Goal: Information Seeking & Learning: Learn about a topic

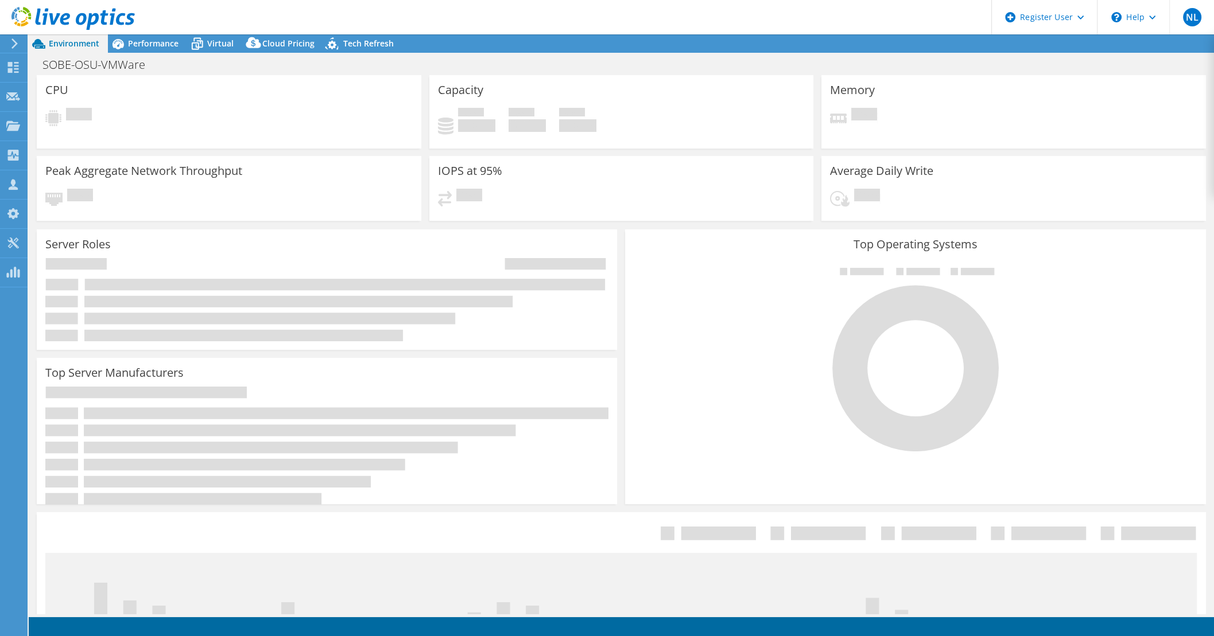
select select "USD"
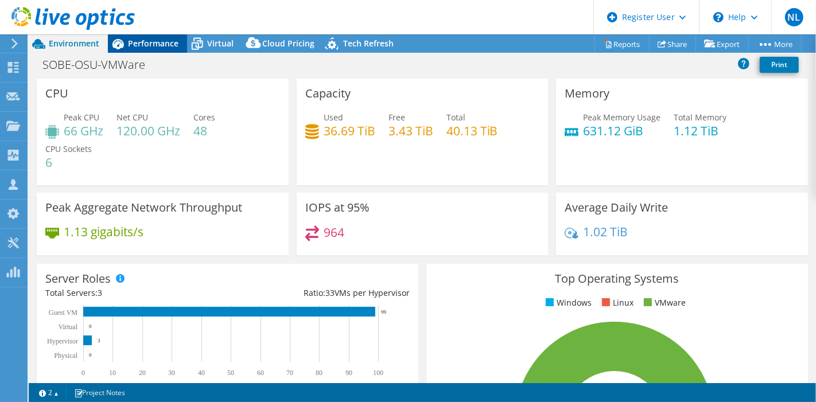
click at [138, 47] on span "Performance" at bounding box center [153, 43] width 50 height 11
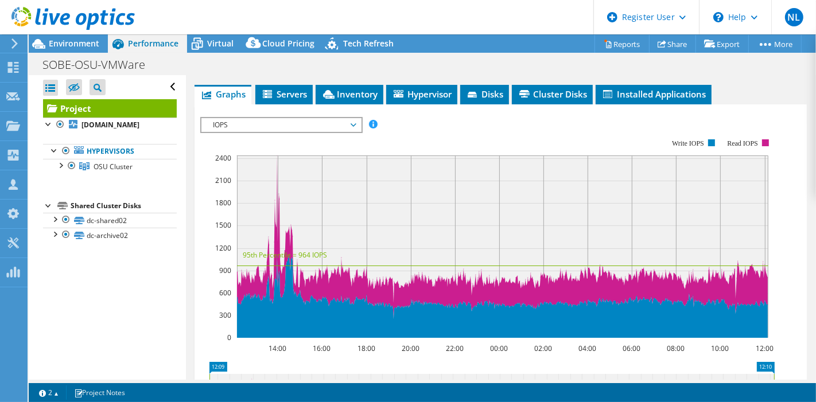
scroll to position [64, 0]
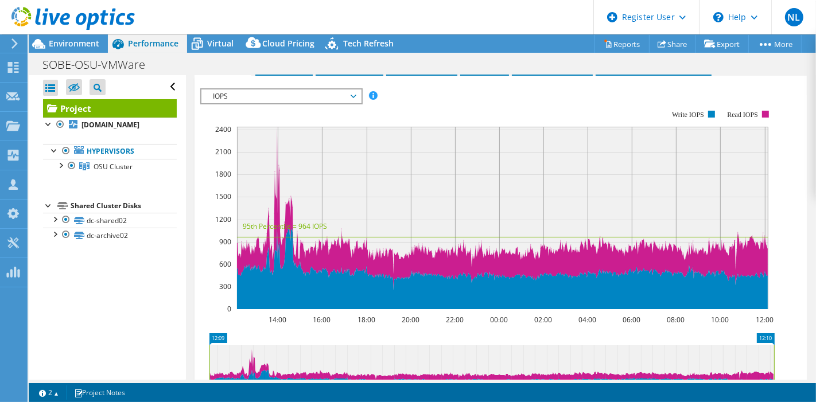
click at [248, 101] on span "IOPS" at bounding box center [280, 97] width 147 height 14
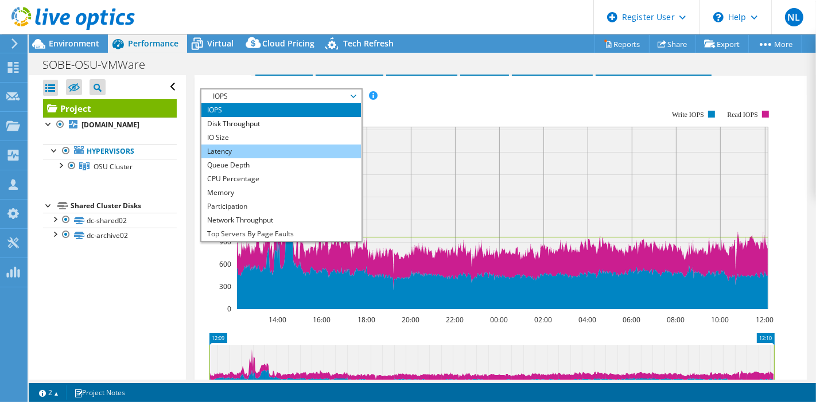
click at [252, 146] on li "Latency" at bounding box center [280, 152] width 159 height 14
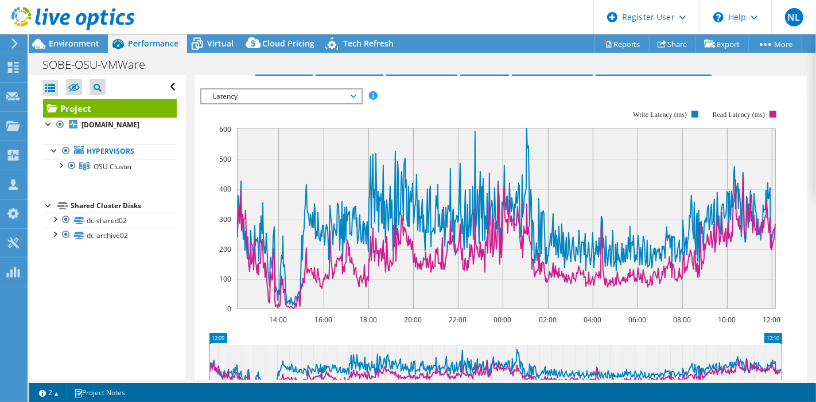
click at [274, 92] on span "Latency" at bounding box center [280, 97] width 147 height 14
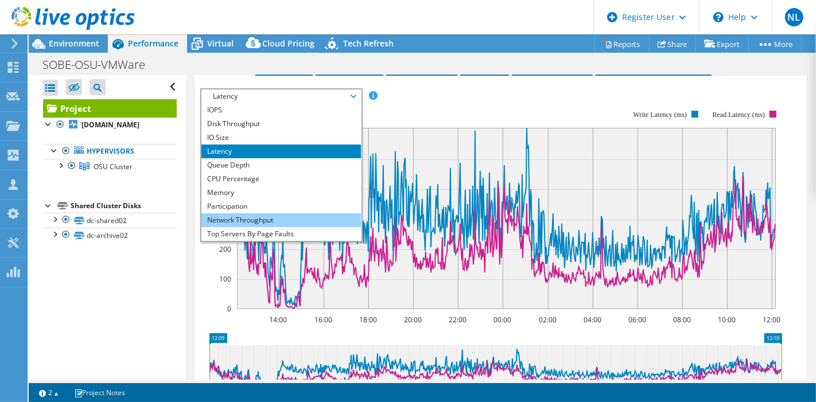
click at [261, 216] on li "Network Throughput" at bounding box center [280, 220] width 159 height 14
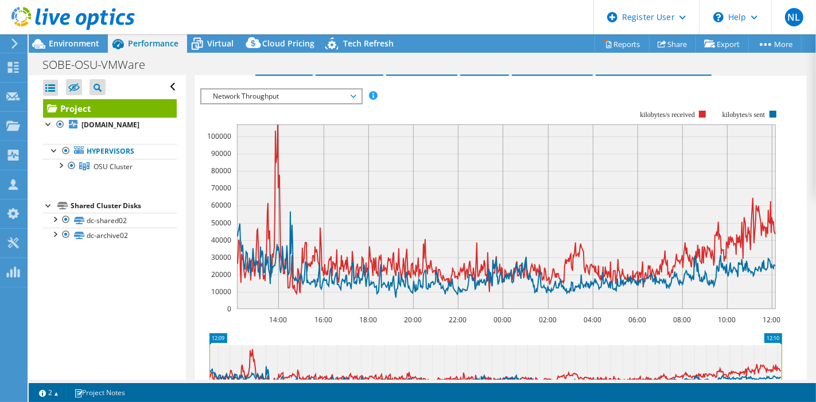
scroll to position [0, 0]
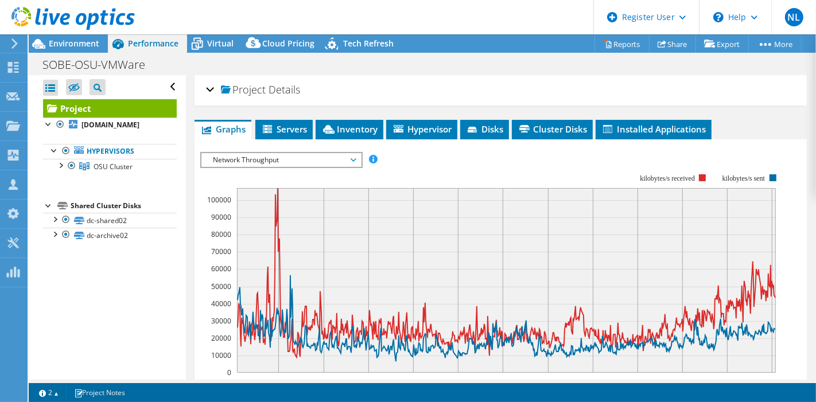
click at [232, 85] on span "Project" at bounding box center [243, 89] width 45 height 11
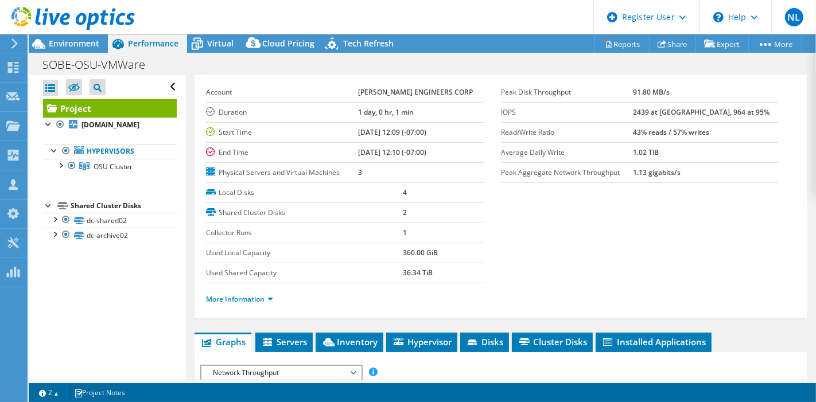
scroll to position [64, 0]
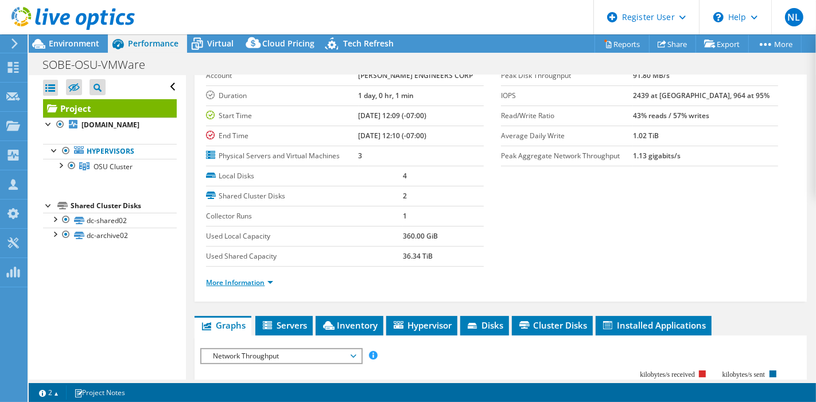
click at [254, 282] on link "More Information" at bounding box center [239, 283] width 67 height 10
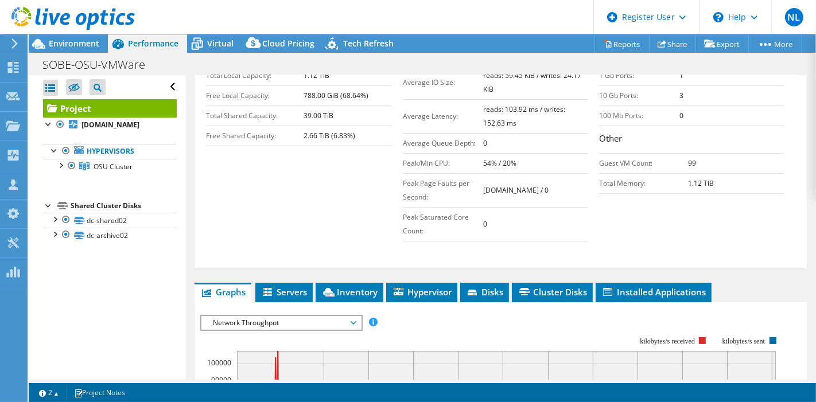
scroll to position [255, 0]
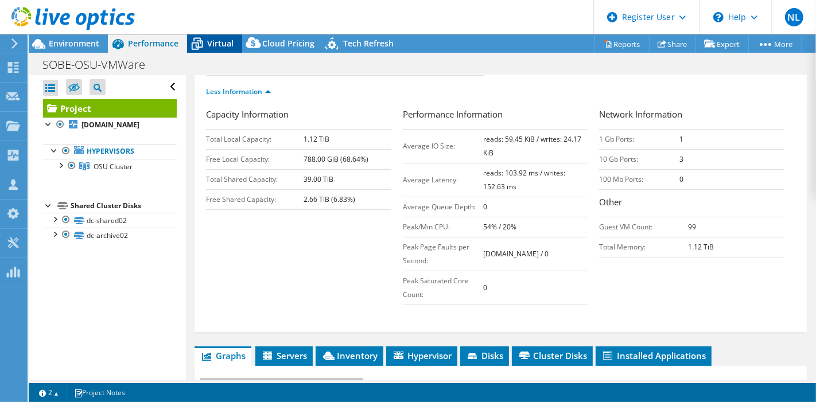
drag, startPoint x: 215, startPoint y: 28, endPoint x: 216, endPoint y: 46, distance: 19.0
click at [215, 28] on header "NL Dell User [PERSON_NAME] [PERSON_NAME][EMAIL_ADDRESS][PERSON_NAME][DOMAIN_NAM…" at bounding box center [408, 17] width 816 height 34
click at [217, 46] on span "Virtual" at bounding box center [220, 43] width 26 height 11
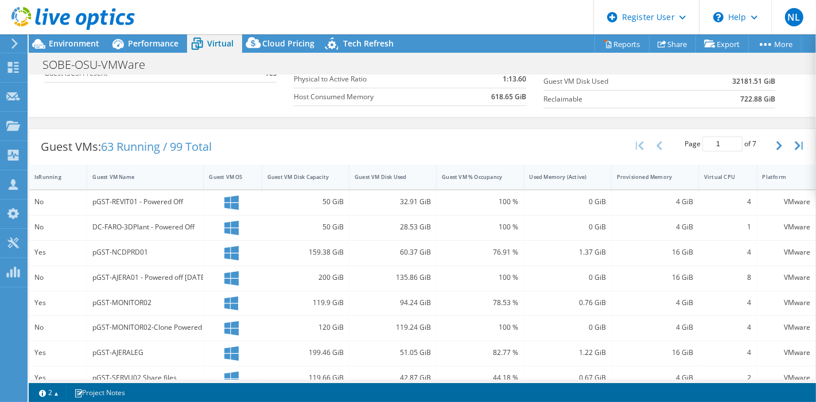
scroll to position [191, 0]
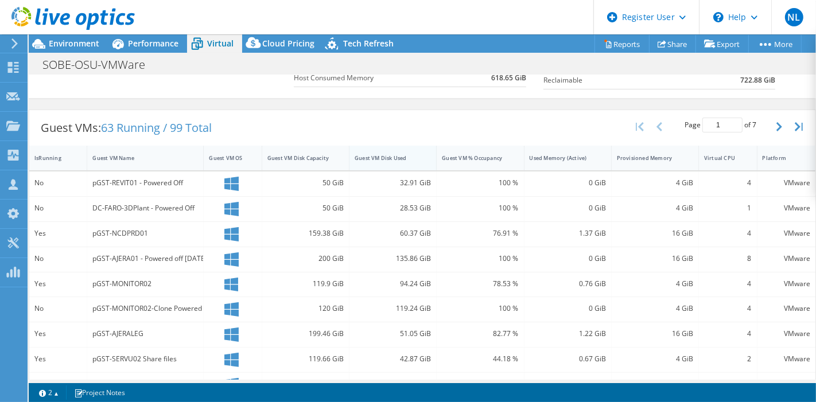
click at [388, 150] on div "Guest VM Disk Used" at bounding box center [385, 158] width 73 height 18
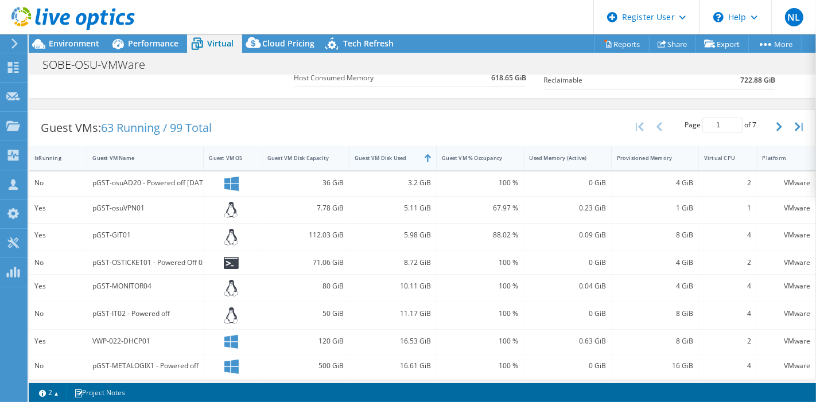
click at [388, 150] on div "Guest VM Disk Used" at bounding box center [385, 158] width 73 height 18
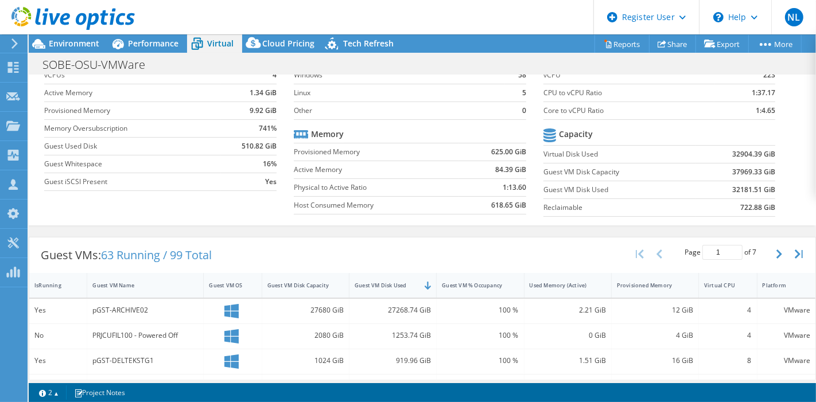
scroll to position [127, 0]
